Goal: Task Accomplishment & Management: Use online tool/utility

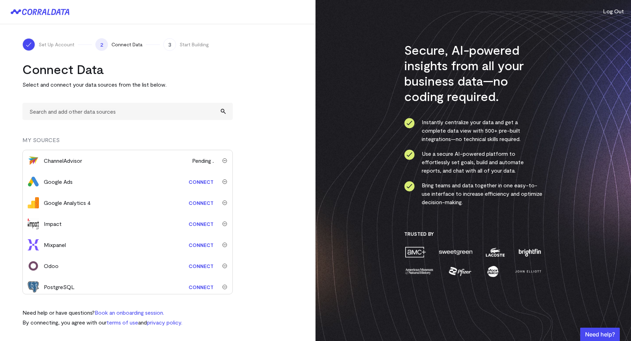
click at [191, 180] on link "Connect" at bounding box center [201, 181] width 32 height 13
click at [212, 183] on link "Connect" at bounding box center [201, 181] width 32 height 13
